Goal: Task Accomplishment & Management: Use online tool/utility

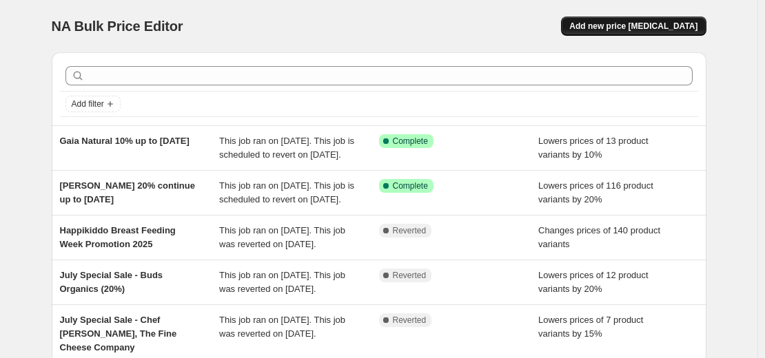
click at [654, 28] on span "Add new price [MEDICAL_DATA]" at bounding box center [633, 26] width 128 height 11
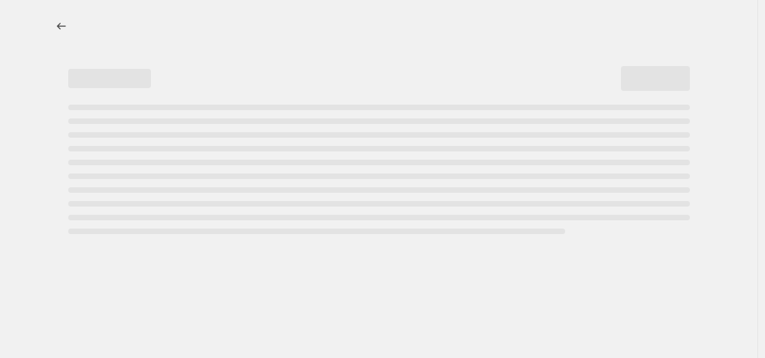
select select "percentage"
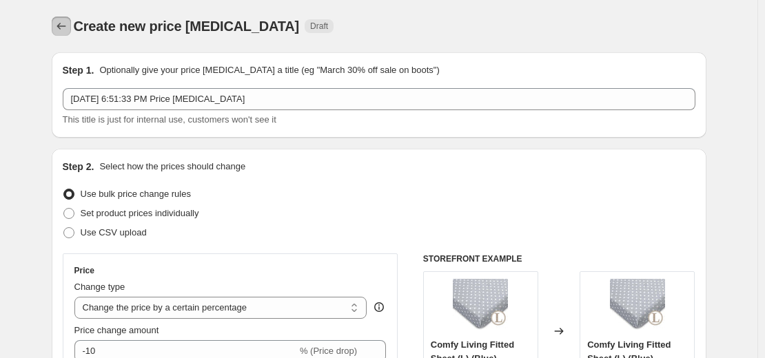
click at [68, 24] on icon "Price change jobs" at bounding box center [61, 26] width 14 height 14
